Goal: Task Accomplishment & Management: Manage account settings

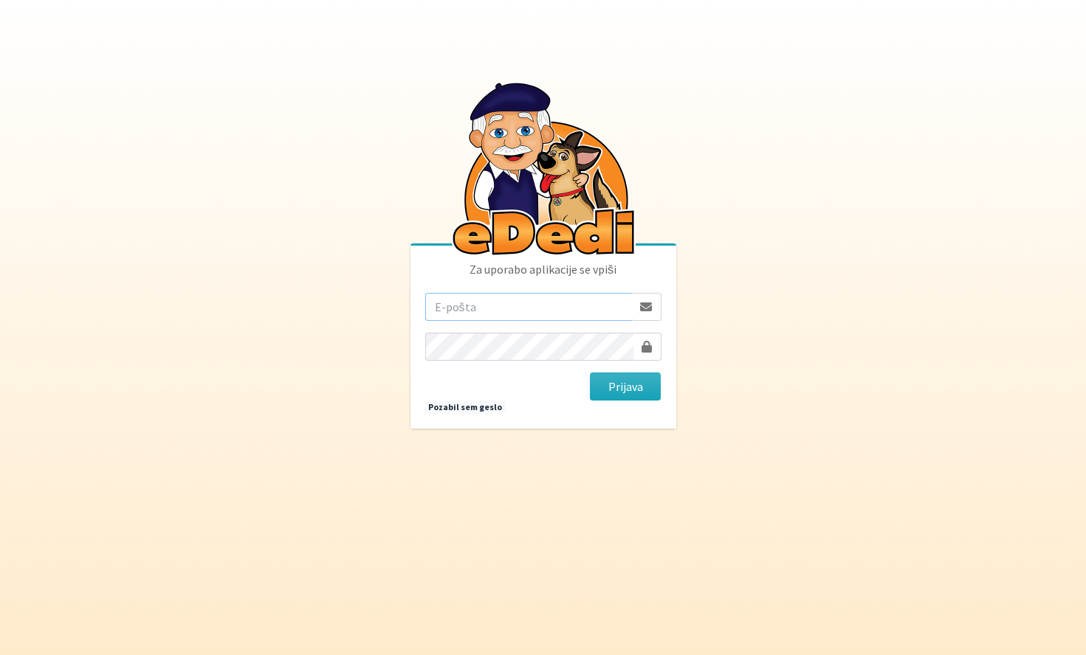
type input "ziga.dobnikar@protonmail.com"
click at [974, 97] on body "Za uporabo aplikacije se vpiši ziga.dobnikar@protonmail.com Prijava Pozabil sem…" at bounding box center [543, 327] width 1086 height 655
type input "ziga.dobnikar@protonmail.com"
click at [660, 387] on button "Prijava" at bounding box center [626, 387] width 72 height 28
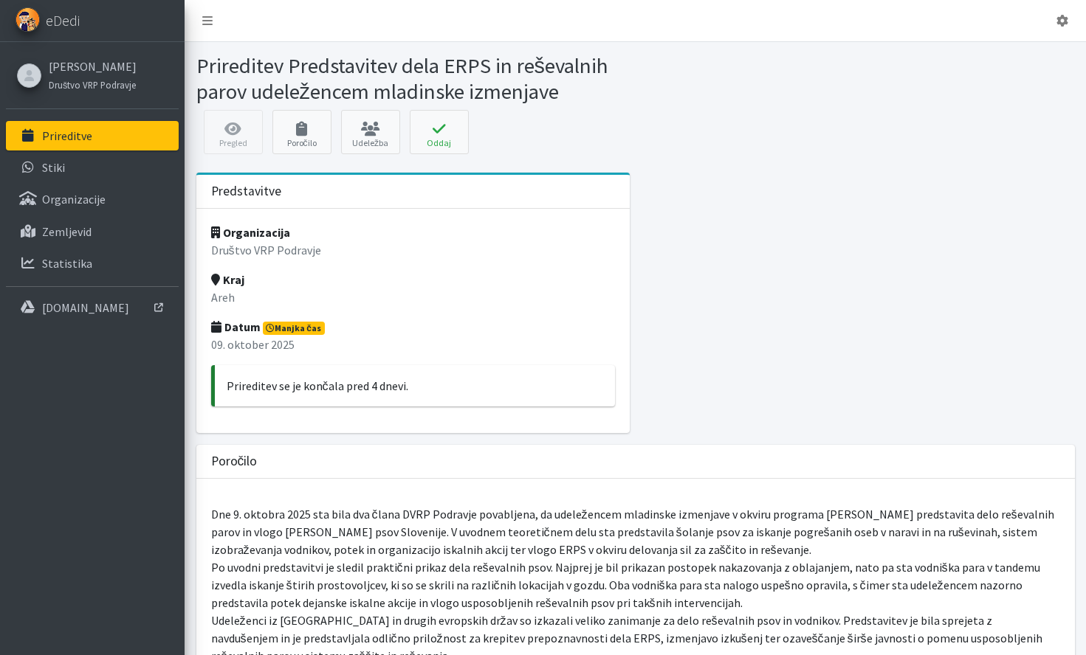
click at [303, 327] on span "Manjka čas" at bounding box center [294, 328] width 62 height 13
click at [243, 333] on strong "Datum" at bounding box center [235, 327] width 49 height 15
click at [243, 345] on p "09. oktober 2025" at bounding box center [413, 345] width 404 height 18
click at [233, 281] on strong "Kraj" at bounding box center [227, 279] width 33 height 15
click at [288, 128] on icon at bounding box center [302, 129] width 50 height 15
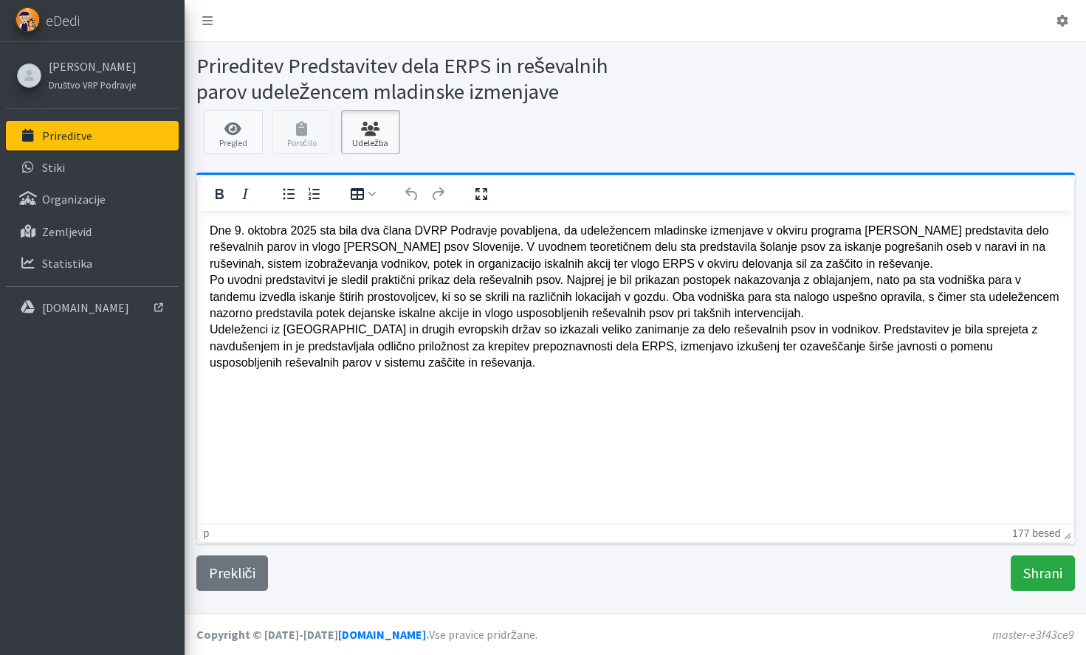
click at [378, 138] on link "Udeležba" at bounding box center [370, 132] width 59 height 44
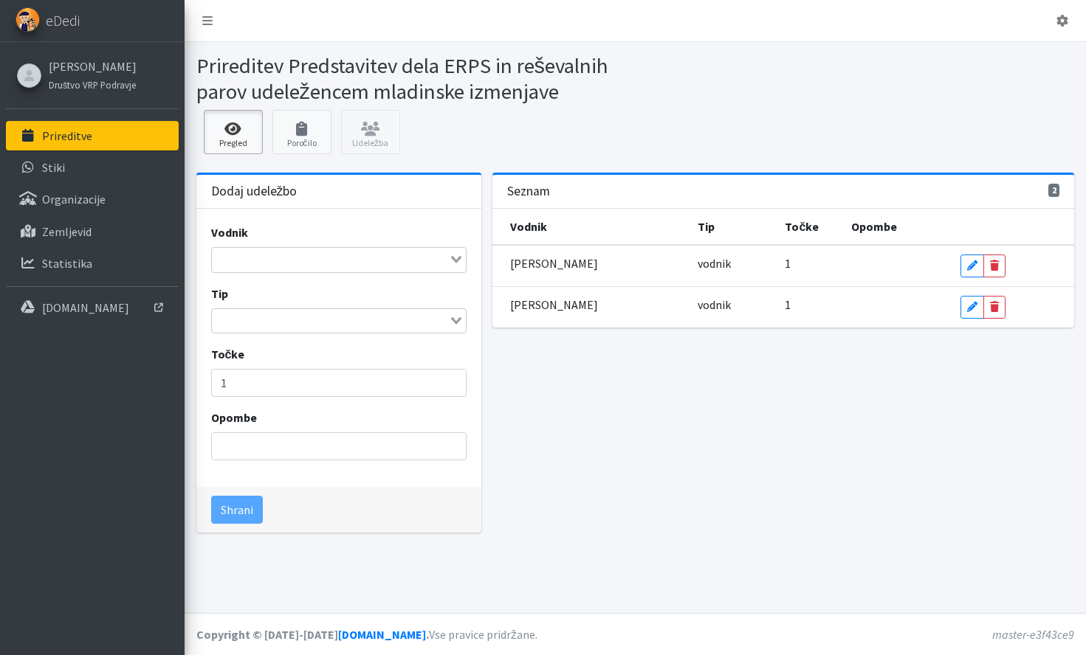
click at [247, 145] on link "Pregled" at bounding box center [233, 132] width 59 height 44
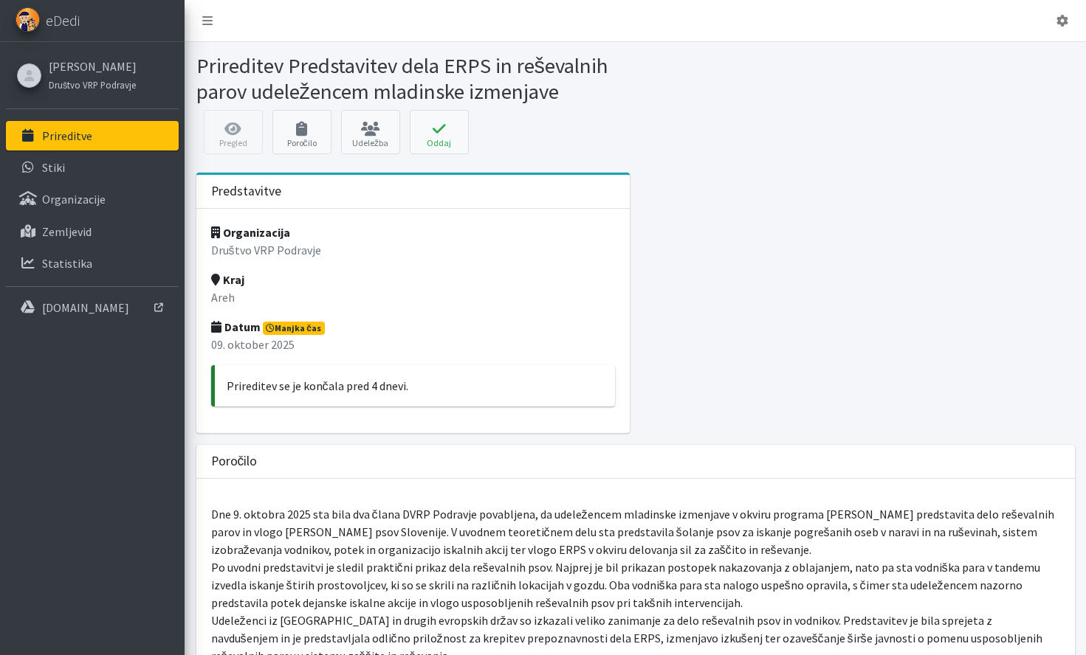
click at [449, 226] on div "Organizacija Društvo VRP Podravje Kraj Areh Datum Manjka čas [DATE] Prireditev …" at bounding box center [413, 321] width 434 height 224
click at [230, 128] on div "Pregled Poročilo Udeležba [GEOGRAPHIC_DATA] Oddaj prireditev × Ste prepričani, …" at bounding box center [634, 136] width 889 height 52
click at [248, 329] on strong "Datum" at bounding box center [235, 327] width 49 height 15
click at [248, 342] on p "09. oktober 2025" at bounding box center [413, 345] width 404 height 18
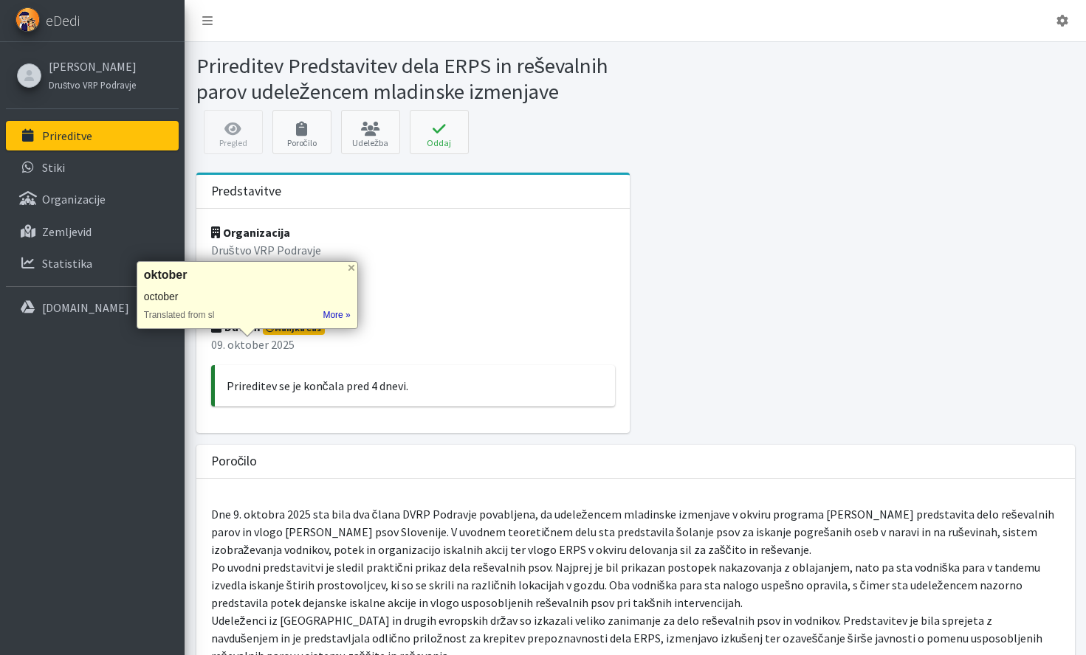
click at [232, 344] on p "09. oktober 2025" at bounding box center [413, 345] width 404 height 18
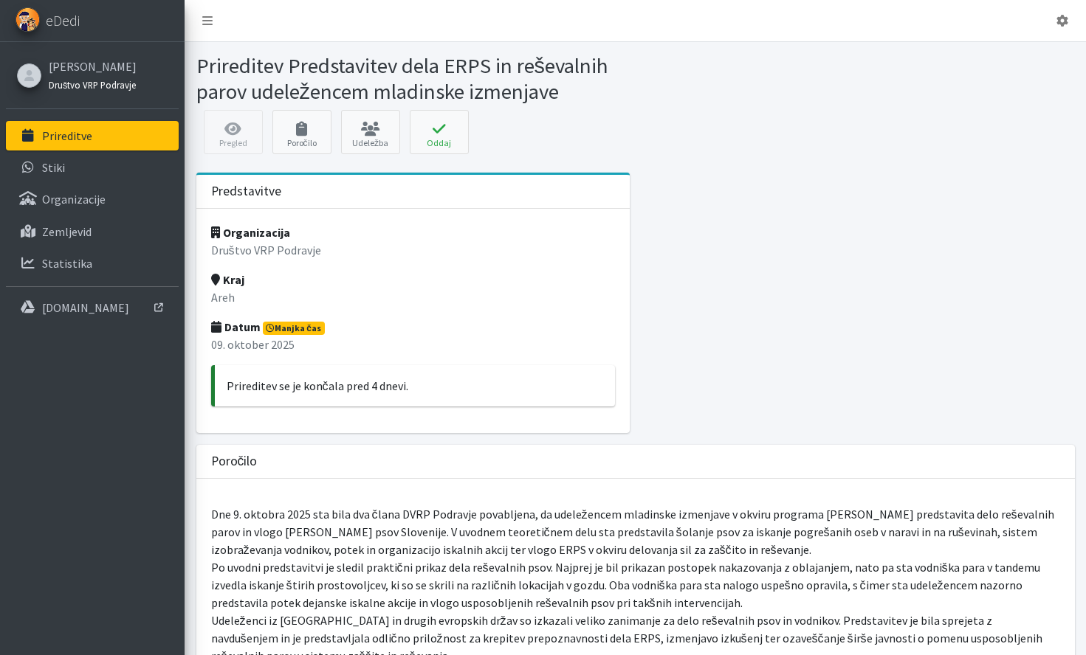
click at [82, 81] on small "Društvo VRP Podravje" at bounding box center [92, 85] width 87 height 12
click at [82, 72] on link "[PERSON_NAME] [PERSON_NAME]" at bounding box center [93, 67] width 88 height 18
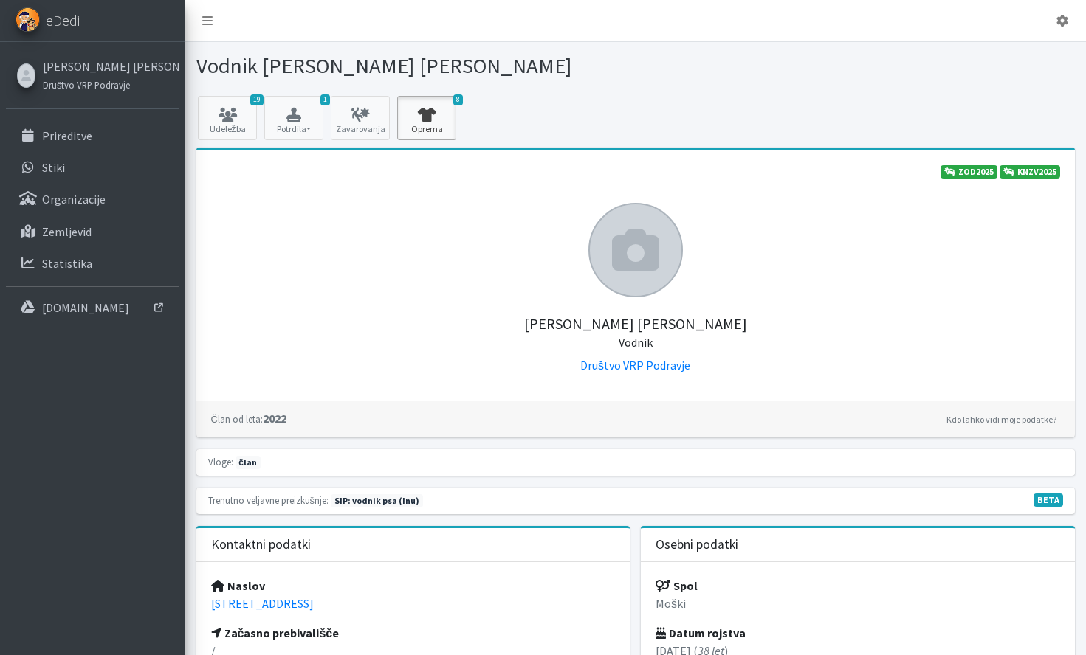
click at [418, 127] on link "8 Oprema" at bounding box center [426, 118] width 59 height 44
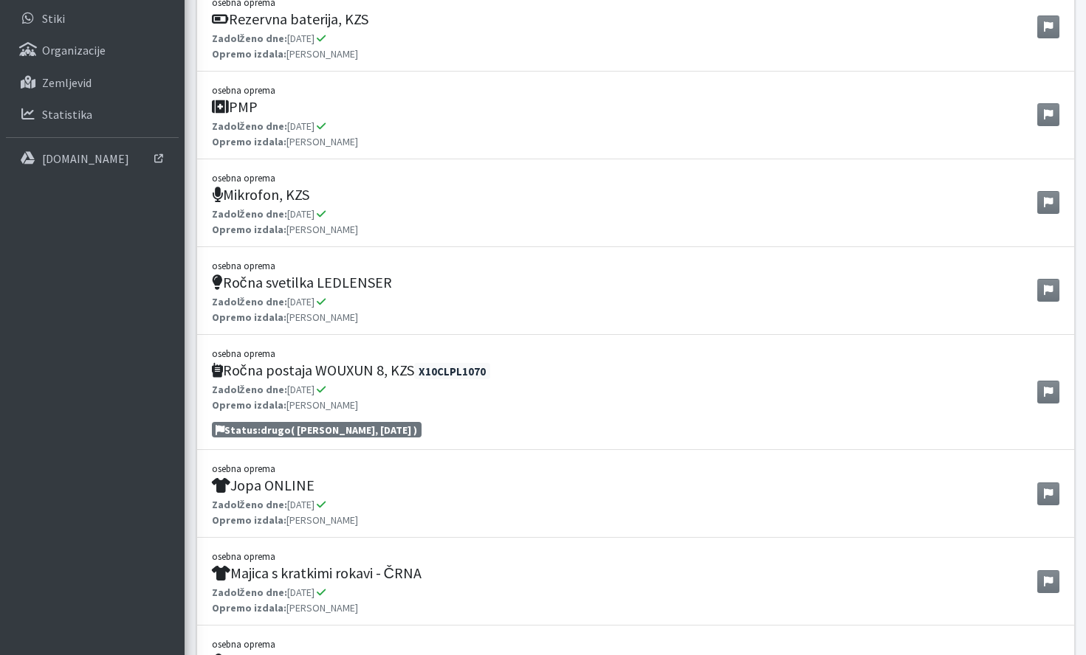
scroll to position [197, 0]
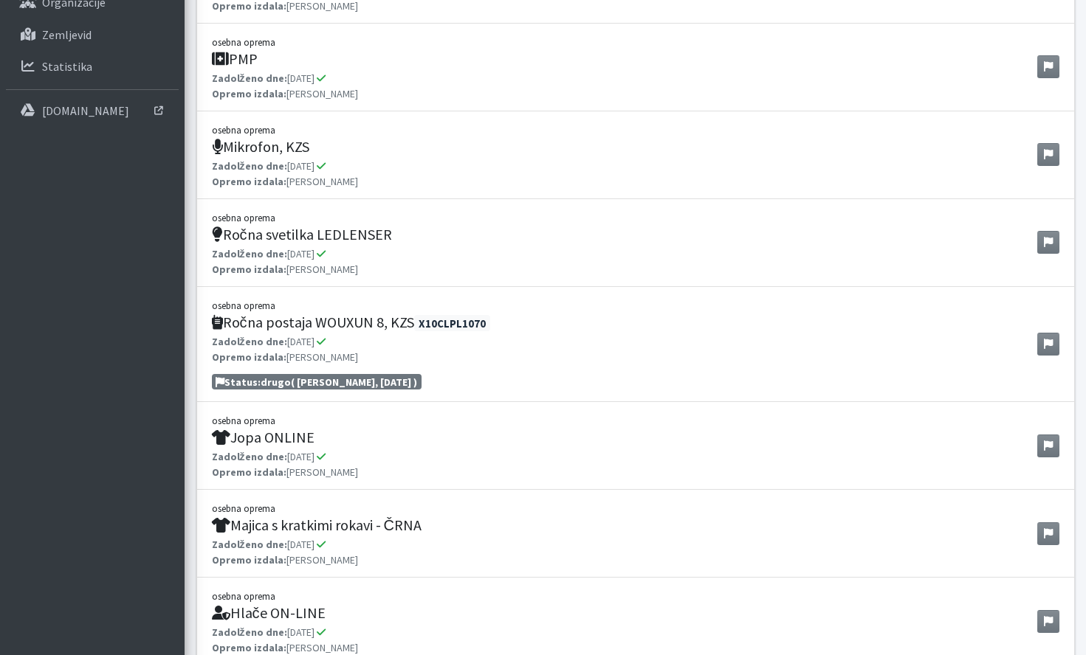
click at [331, 321] on h5 "Ročna postaja WOUXUN 8, KZS X10CLPL1070" at bounding box center [351, 323] width 278 height 18
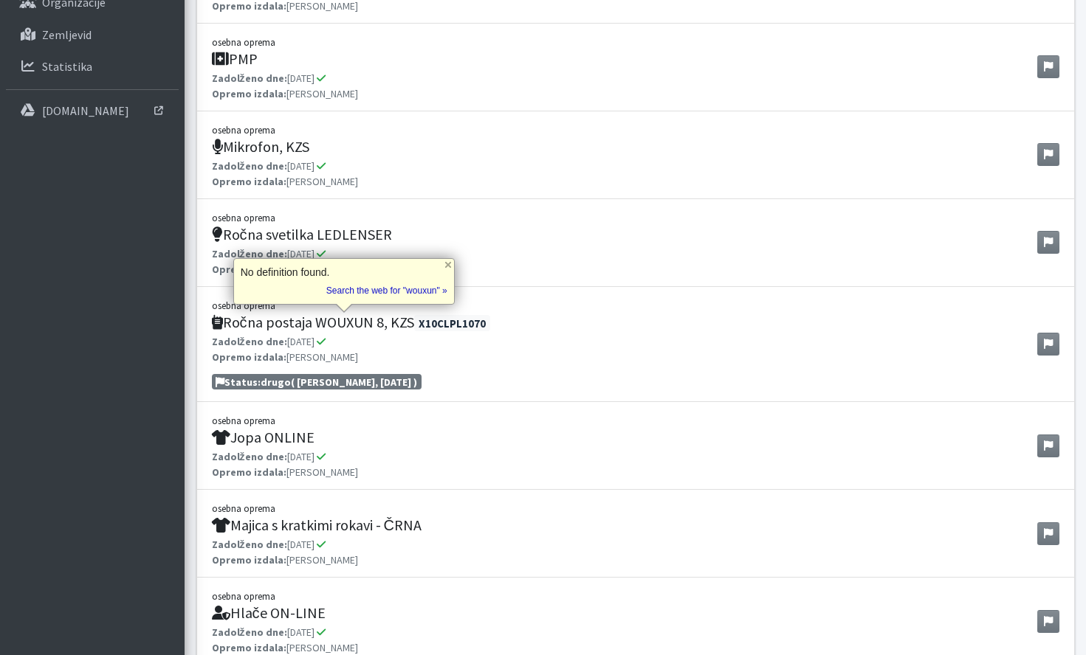
copy h5 "WOUXUN"
click at [701, 278] on li "osebna oprema Ročna svetilka LEDLENSER Zadolženo dne: 10.05.2025 Monika Velikon…" at bounding box center [635, 243] width 878 height 88
